Goal: Register for event/course

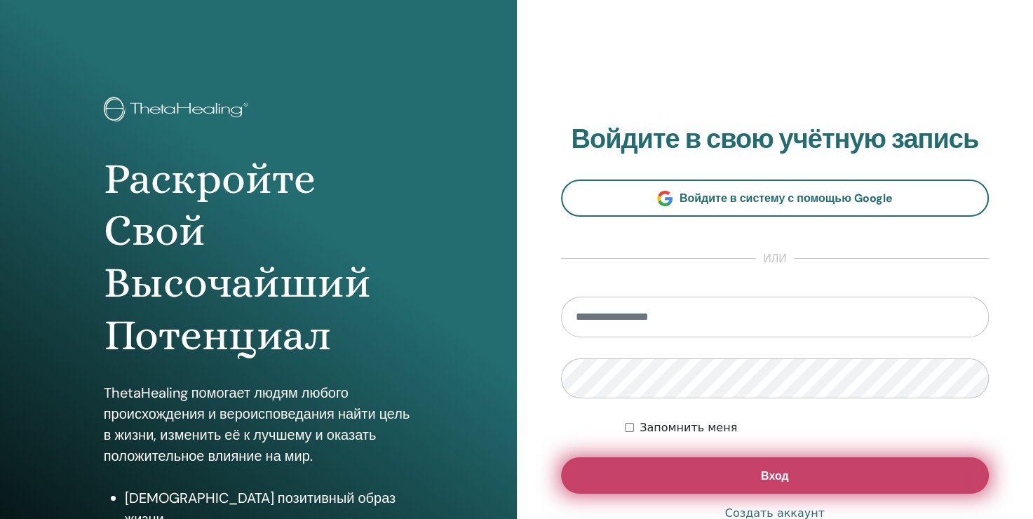
type input "**********"
click at [724, 475] on button "Вход" at bounding box center [775, 475] width 428 height 36
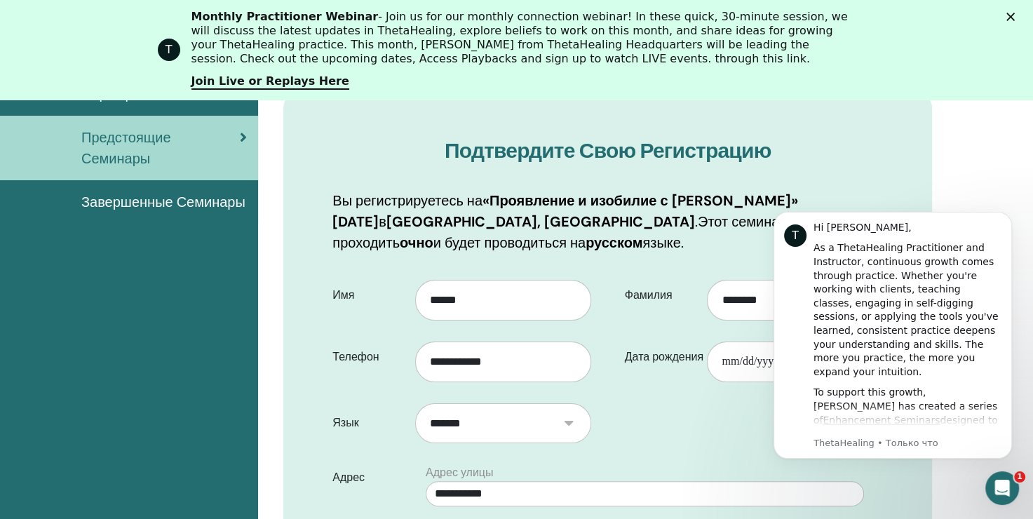
scroll to position [244, 0]
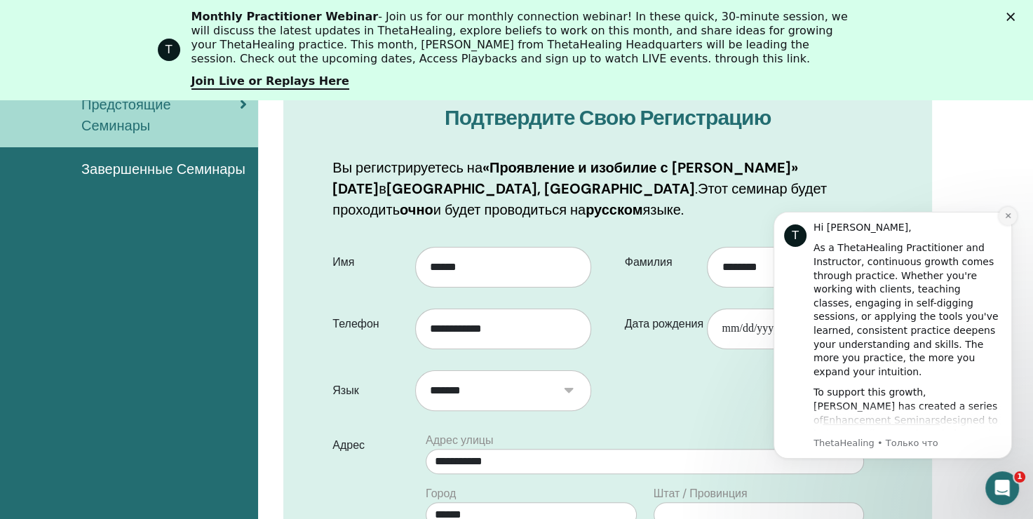
click at [1012, 217] on button "Dismiss notification" at bounding box center [1008, 216] width 18 height 18
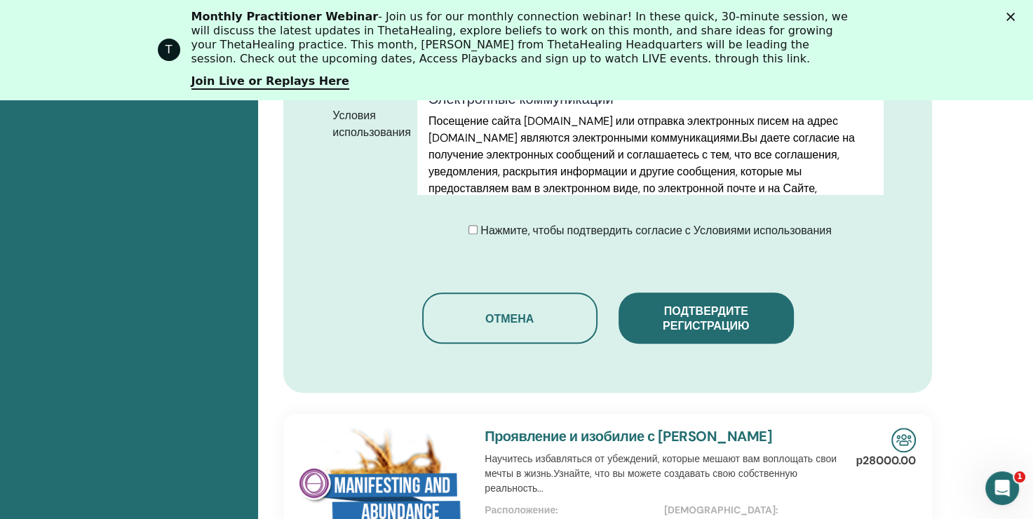
scroll to position [805, 0]
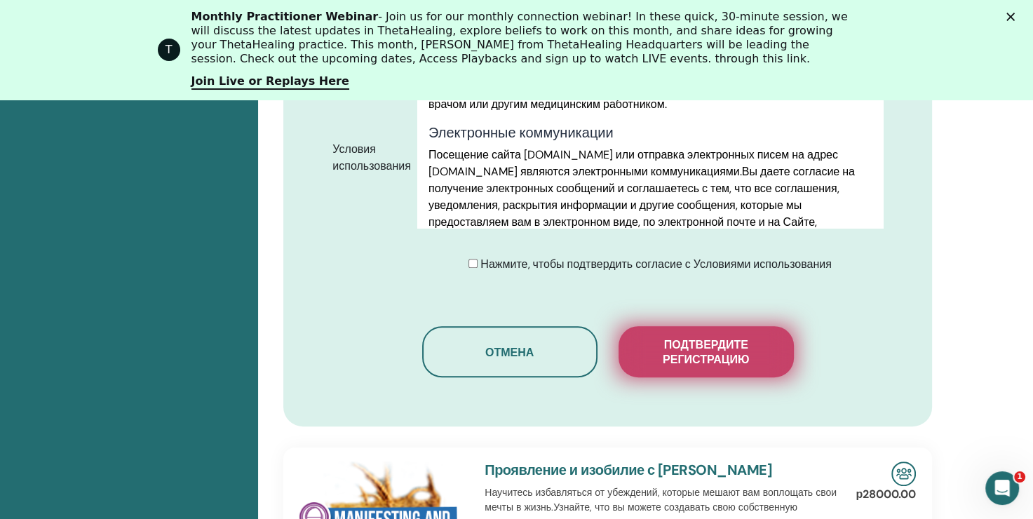
click at [692, 360] on ya-tr-span "Подтвердите регистрацию" at bounding box center [706, 351] width 86 height 29
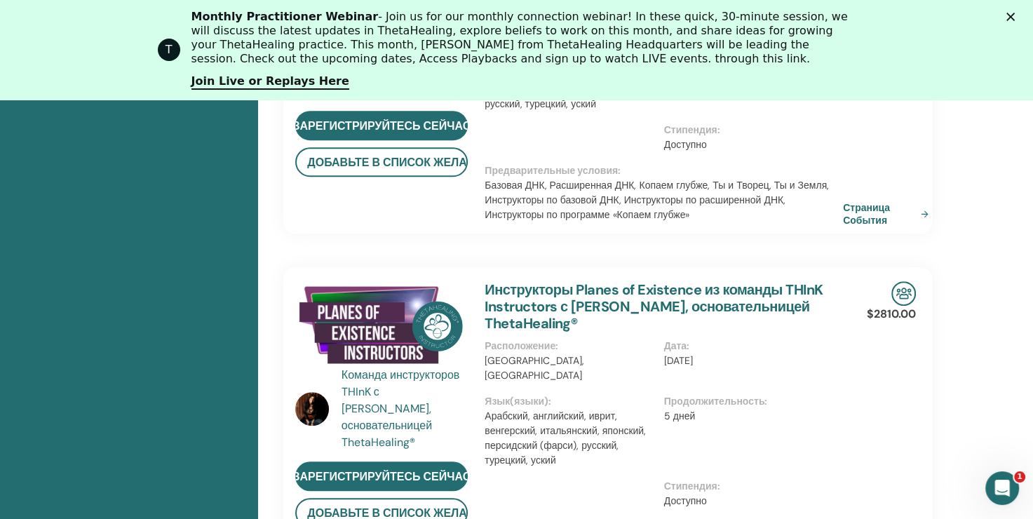
scroll to position [878, 0]
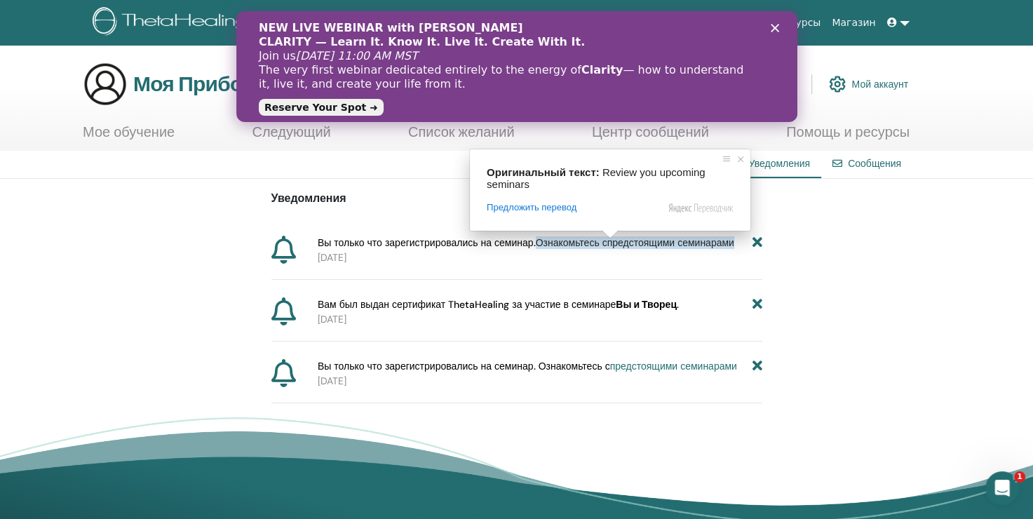
click at [651, 241] on ya-tr-span "предстоящими семинарами" at bounding box center [670, 242] width 127 height 13
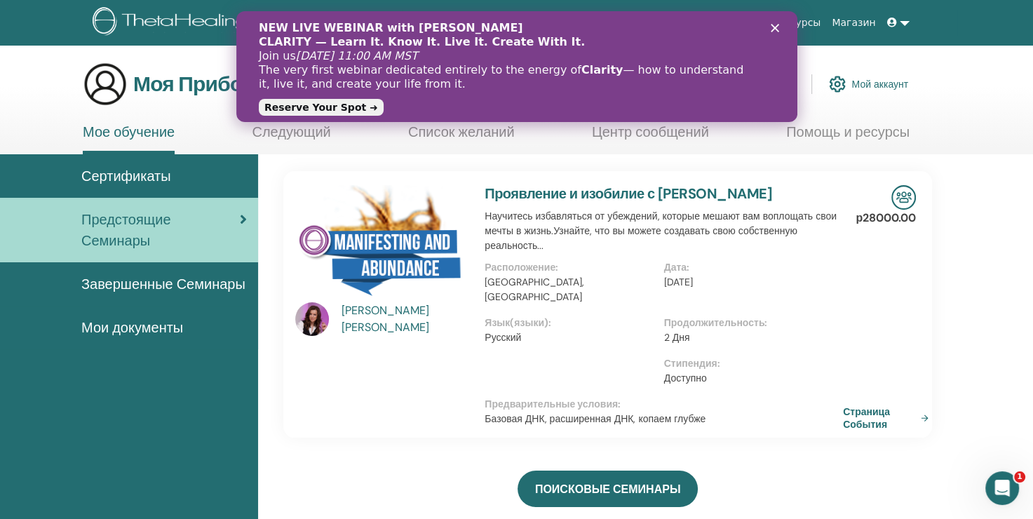
click at [773, 27] on polygon "Закрыть" at bounding box center [774, 28] width 8 height 8
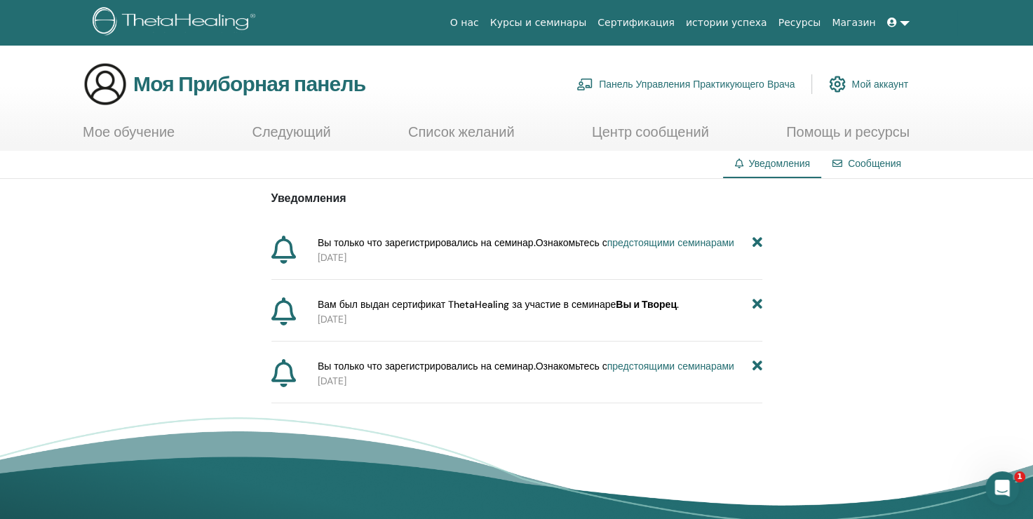
click at [756, 304] on icon at bounding box center [757, 304] width 10 height 15
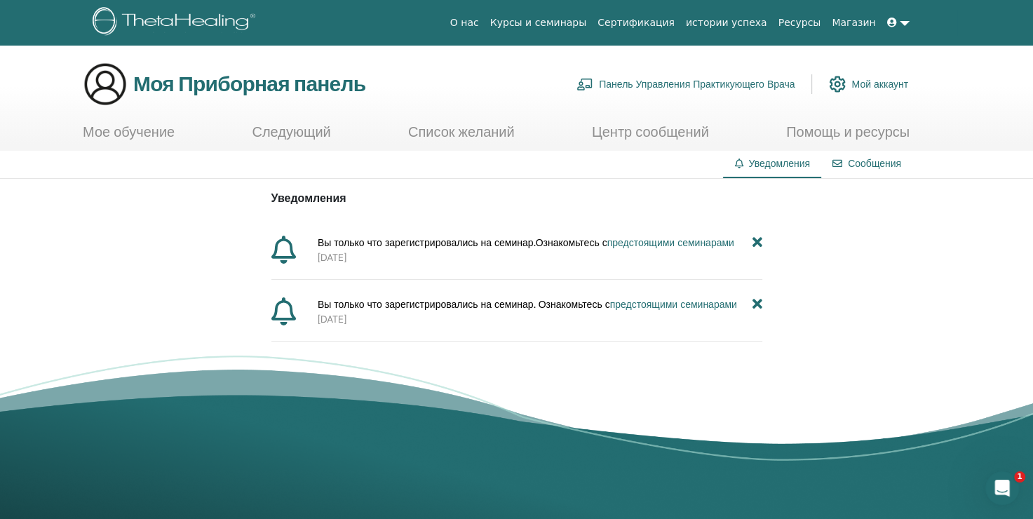
click at [757, 303] on icon at bounding box center [757, 304] width 10 height 15
